Goal: Navigation & Orientation: Find specific page/section

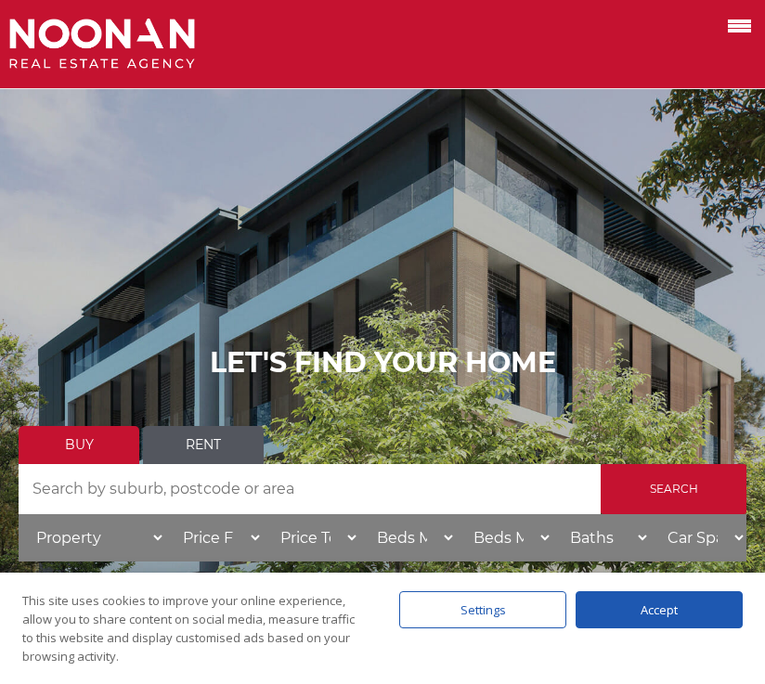
click at [718, 31] on label at bounding box center [716, 24] width 79 height 31
click at [0, 0] on input "checkbox" at bounding box center [0, 0] width 0 height 0
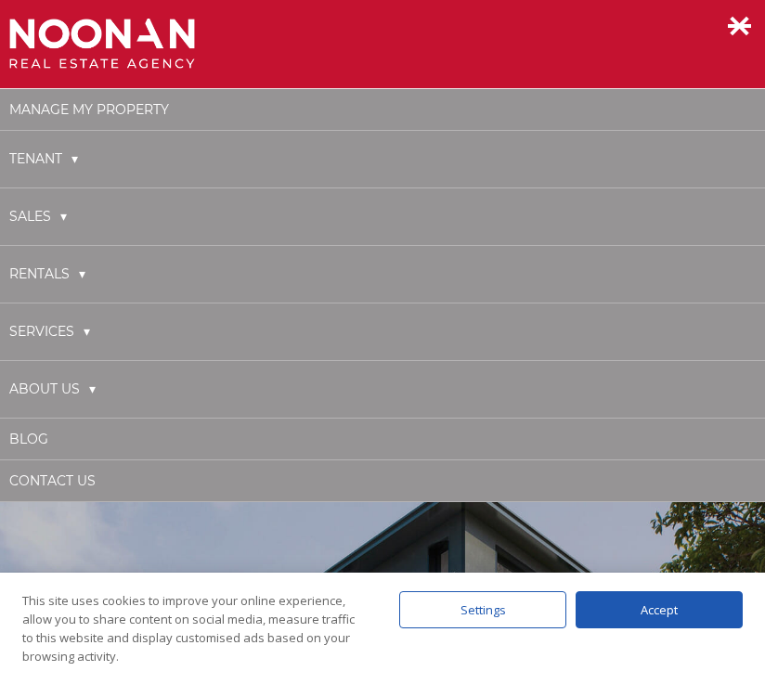
click at [66, 388] on link "About Us" at bounding box center [52, 389] width 86 height 38
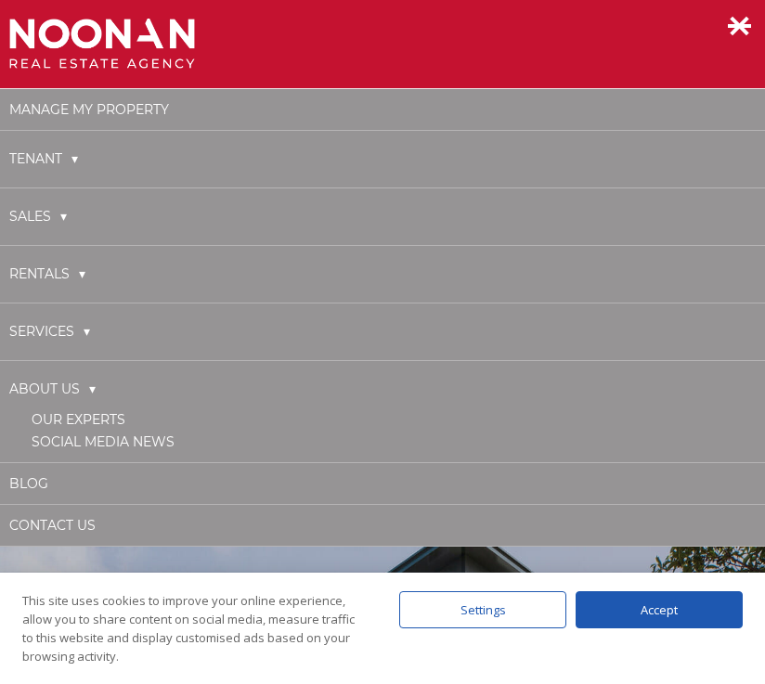
click at [61, 439] on link "Social Media News" at bounding box center [103, 441] width 143 height 17
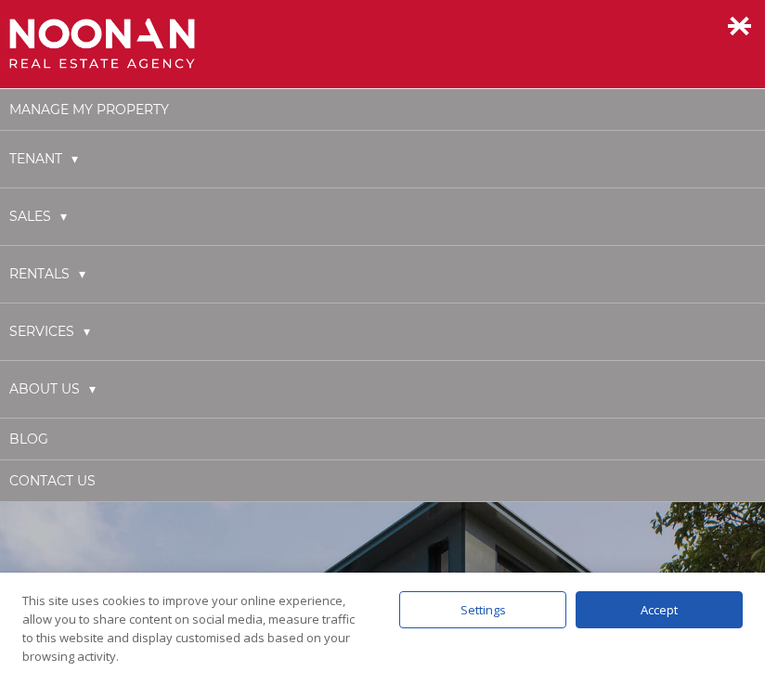
click at [71, 383] on link "About Us" at bounding box center [52, 389] width 86 height 38
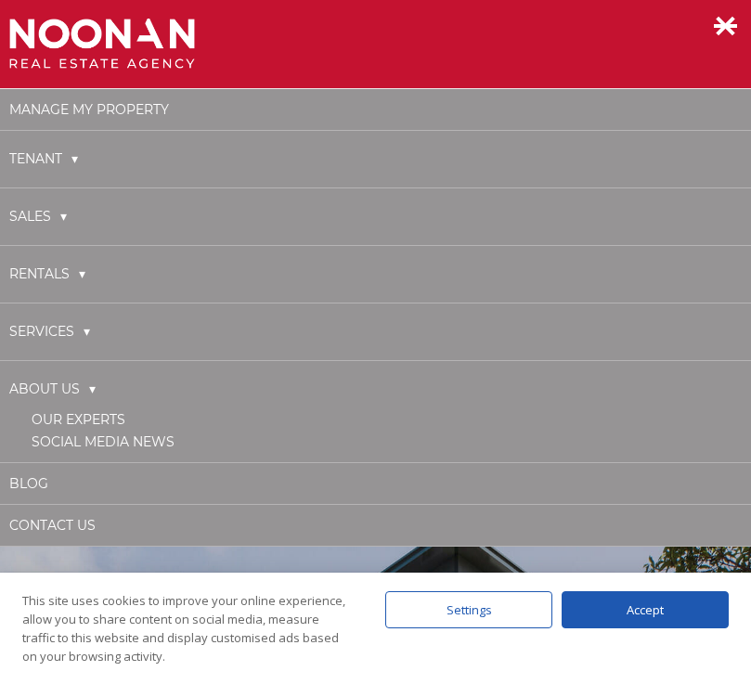
click at [97, 435] on link "Social Media News" at bounding box center [103, 441] width 143 height 17
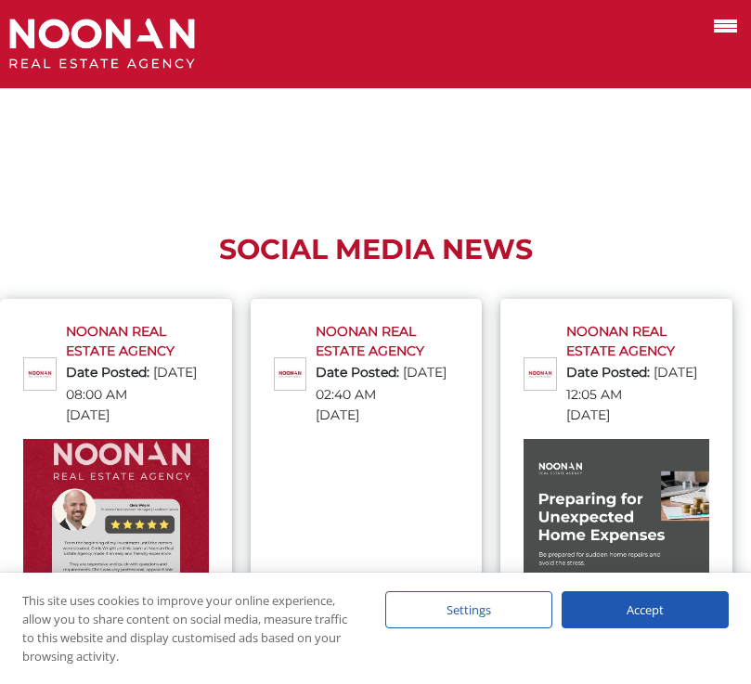
click at [735, 38] on label at bounding box center [702, 24] width 79 height 31
click at [0, 0] on input "checkbox" at bounding box center [0, 0] width 0 height 0
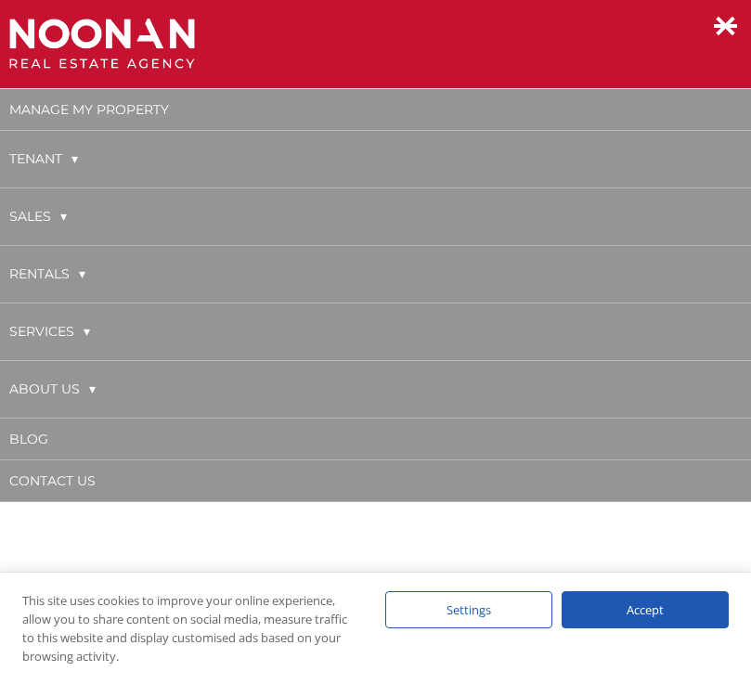
click at [32, 391] on link "About Us" at bounding box center [52, 389] width 86 height 38
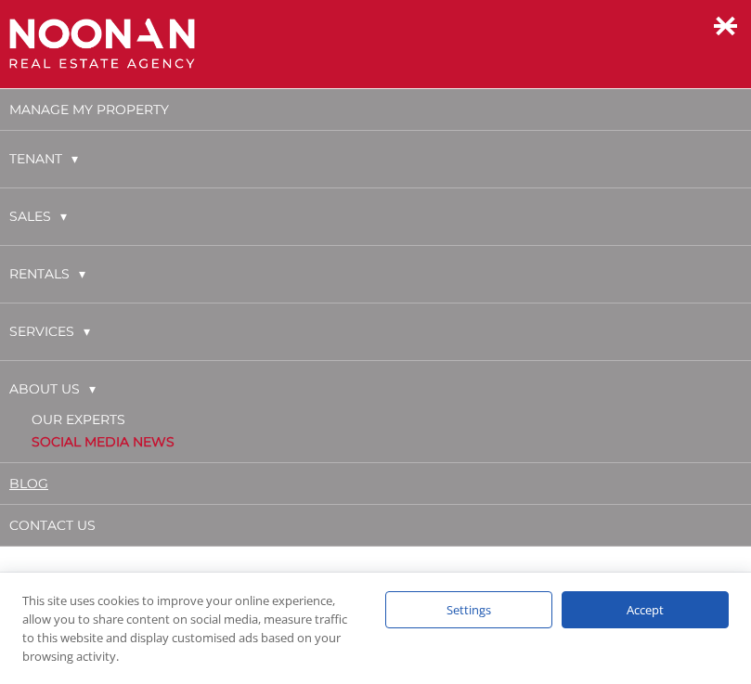
click at [30, 483] on link "Blog" at bounding box center [28, 483] width 39 height 17
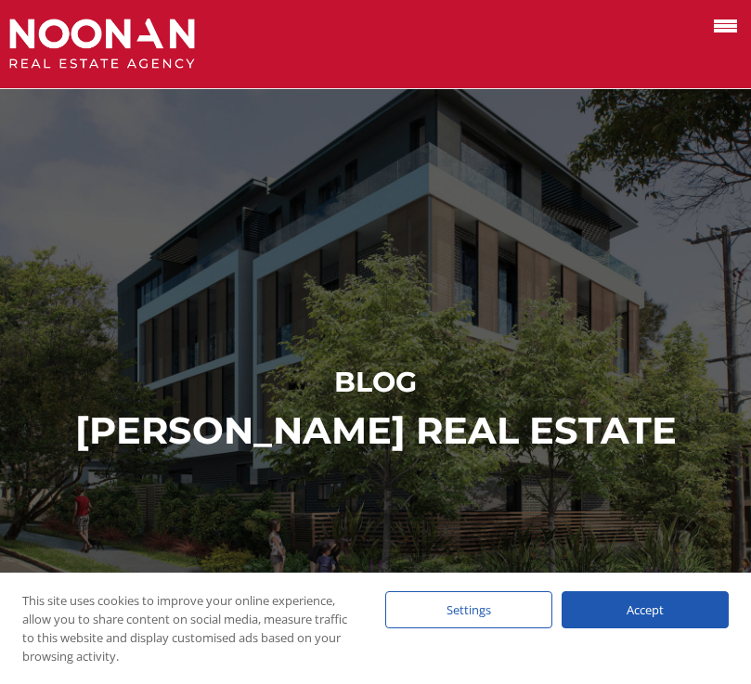
click at [708, 36] on label at bounding box center [702, 24] width 79 height 31
click at [0, 0] on input "checkbox" at bounding box center [0, 0] width 0 height 0
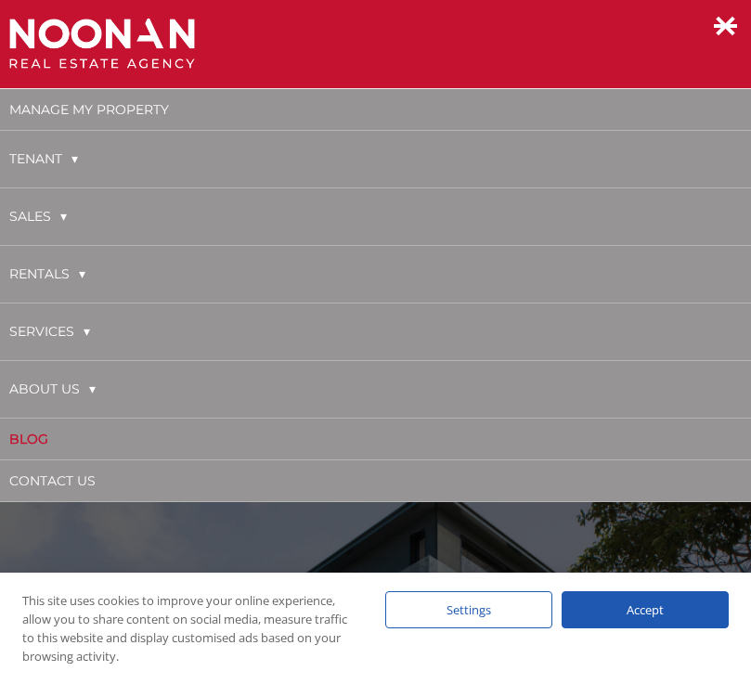
click at [12, 390] on link "About Us" at bounding box center [52, 389] width 86 height 38
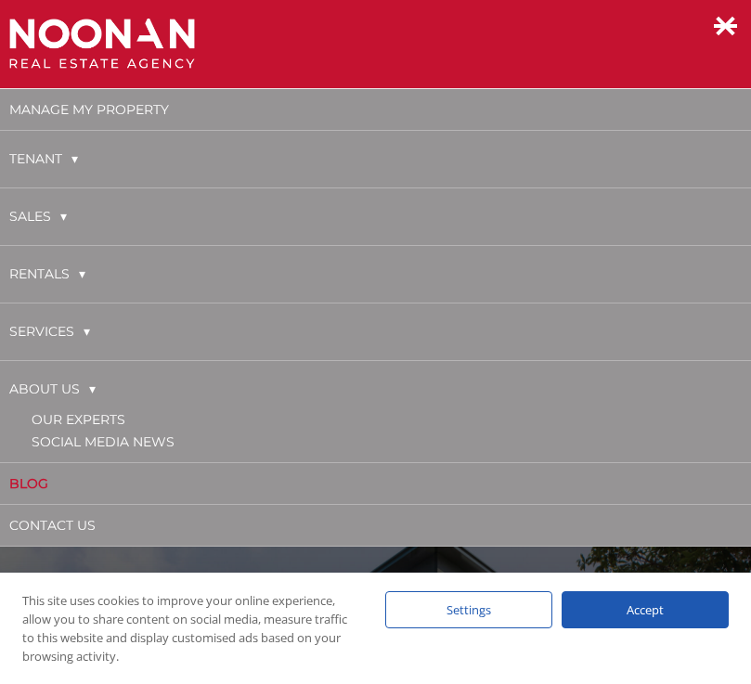
click at [52, 414] on link "Our Experts" at bounding box center [79, 419] width 94 height 17
